Goal: Task Accomplishment & Management: Manage account settings

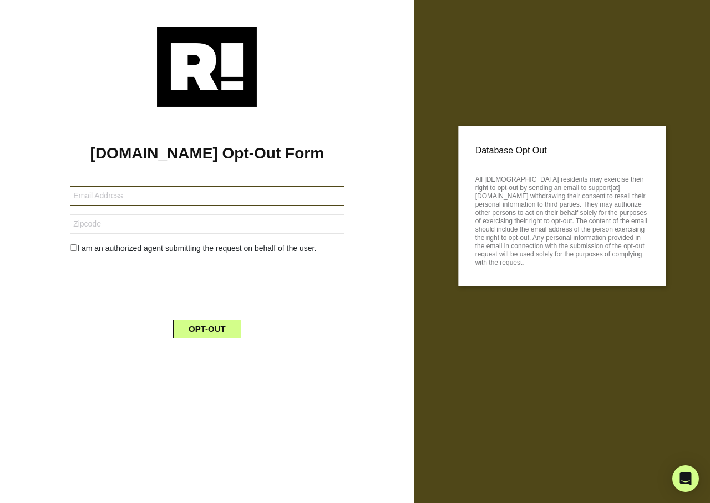
type input "jkelcor6@comcast.net"
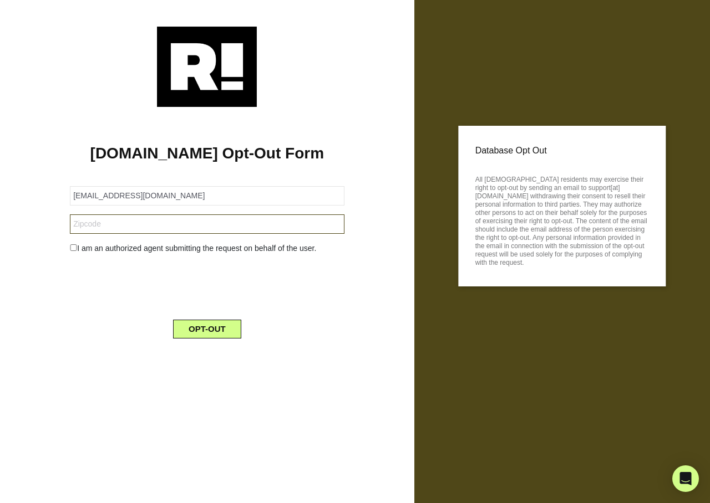
type input "30028"
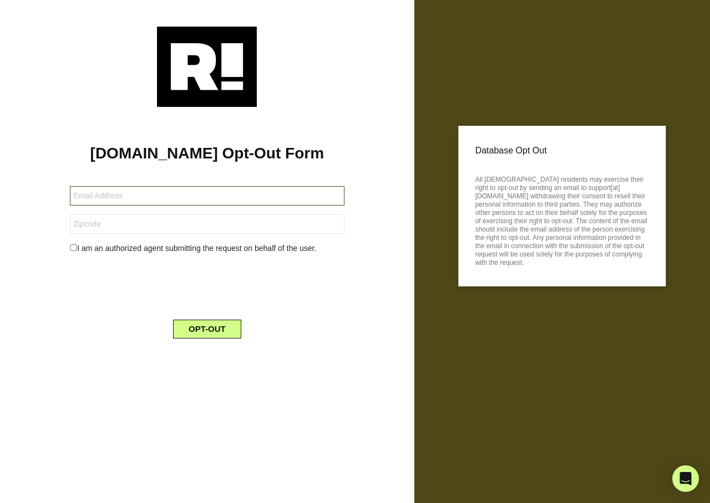
type input "[EMAIL_ADDRESS][DOMAIN_NAME]"
type input "52023"
